Goal: Find specific page/section: Find specific page/section

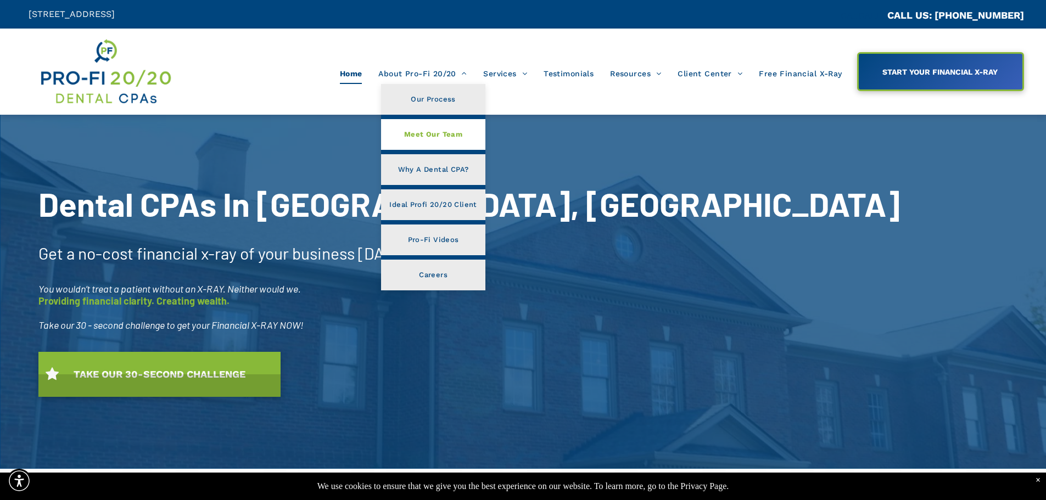
click at [434, 141] on span "Meet Our Team" at bounding box center [433, 134] width 58 height 14
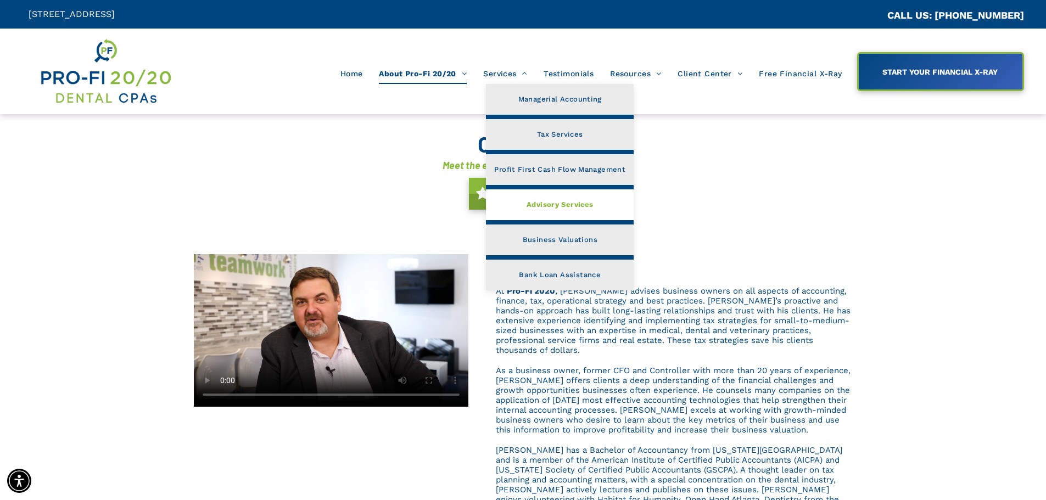
click at [547, 204] on span "Advisory Services" at bounding box center [559, 205] width 67 height 14
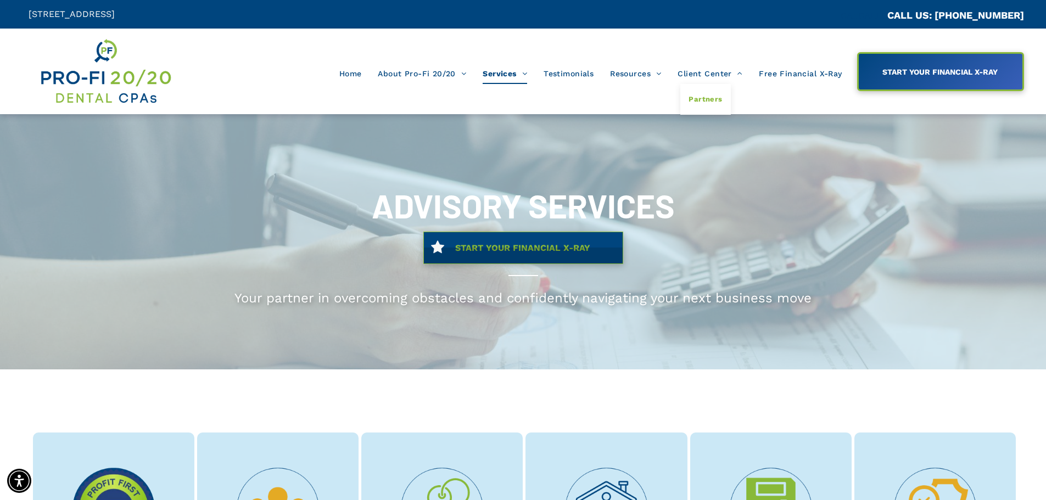
click at [703, 100] on span "Partners" at bounding box center [704, 99] width 33 height 14
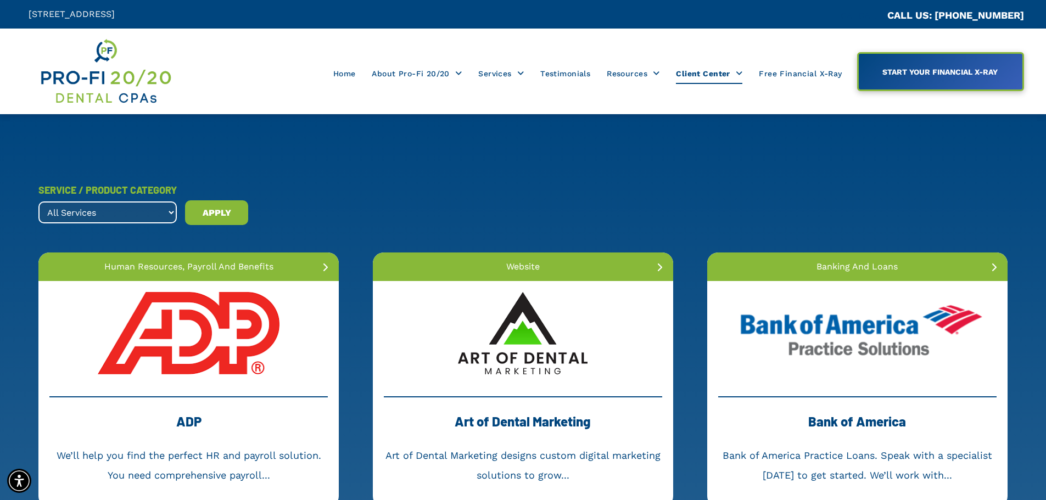
click at [228, 212] on span "APPLY" at bounding box center [217, 213] width 29 height 18
click at [171, 209] on select "All Services banking and loans dental collections dental membership forensic ac…" at bounding box center [107, 212] width 138 height 22
